Goal: Task Accomplishment & Management: Complete application form

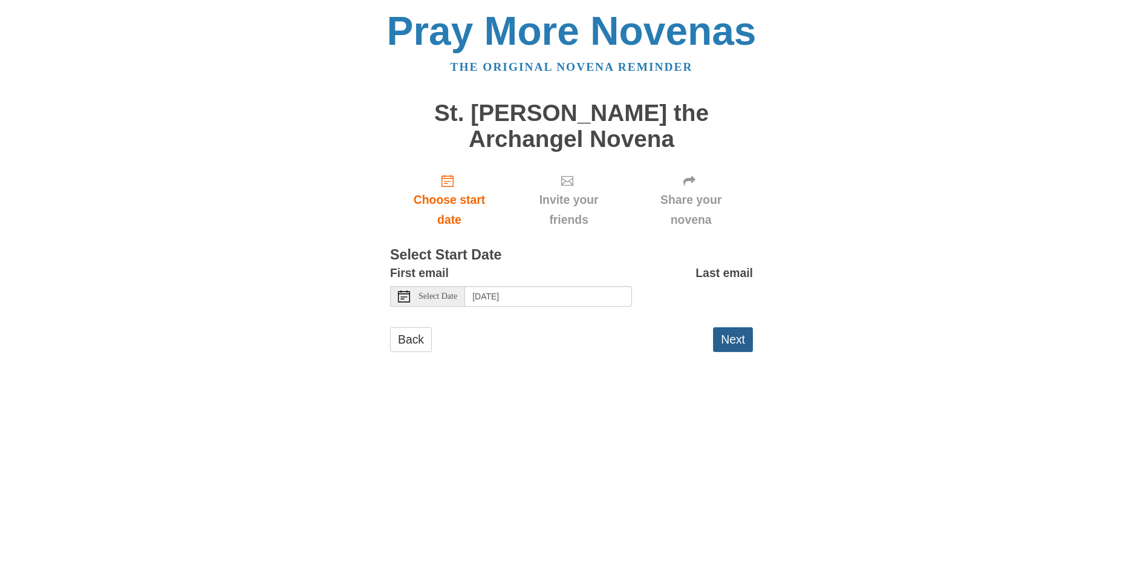
click at [734, 342] on button "Next" at bounding box center [733, 339] width 40 height 25
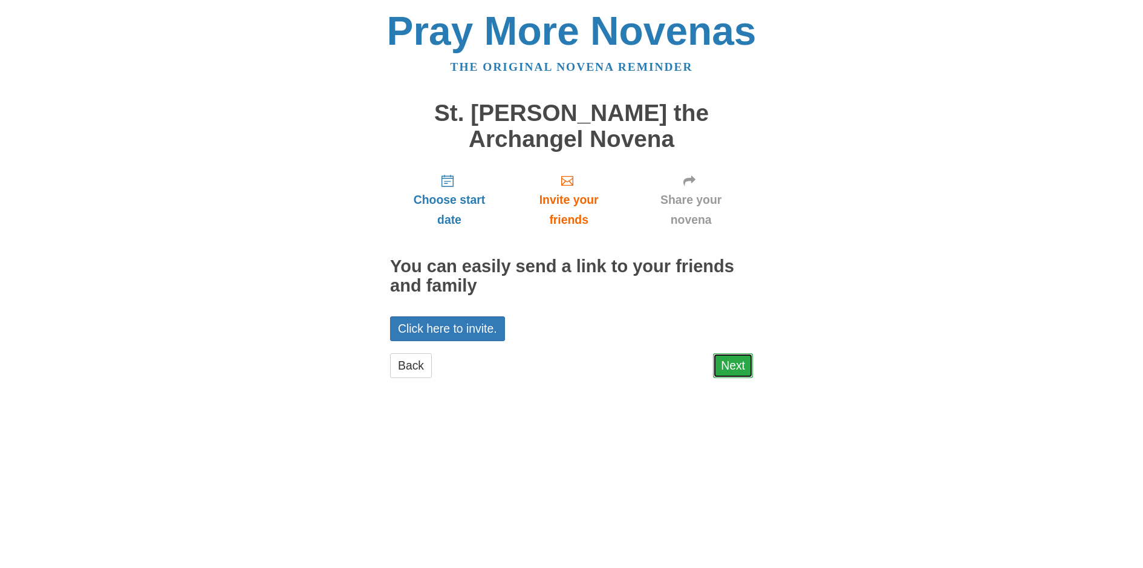
click at [742, 372] on link "Next" at bounding box center [733, 365] width 40 height 25
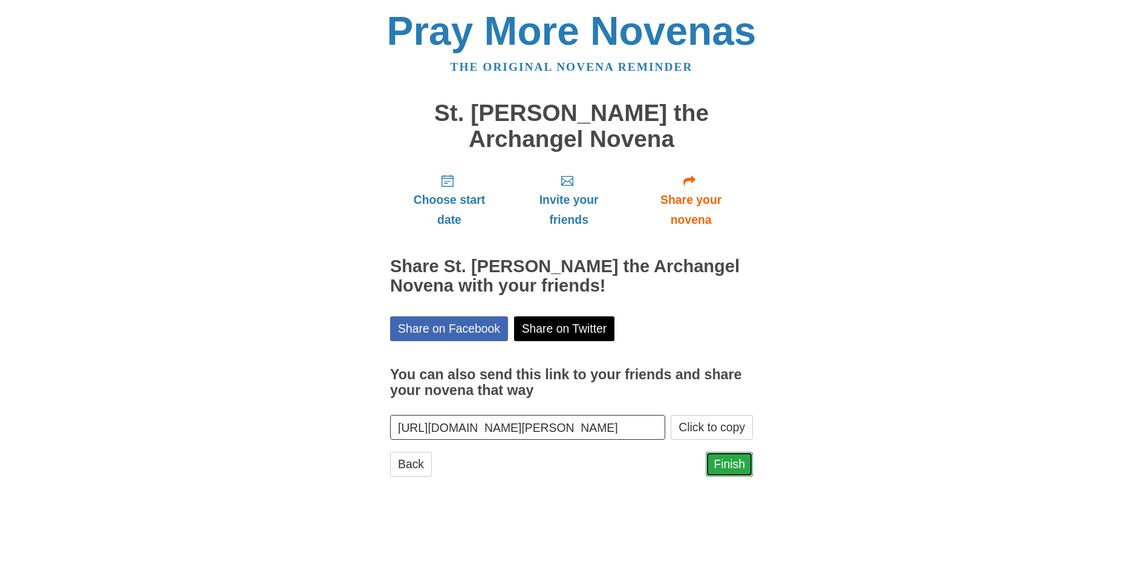
click at [732, 463] on link "Finish" at bounding box center [729, 464] width 47 height 25
